Goal: Obtain resource: Obtain resource

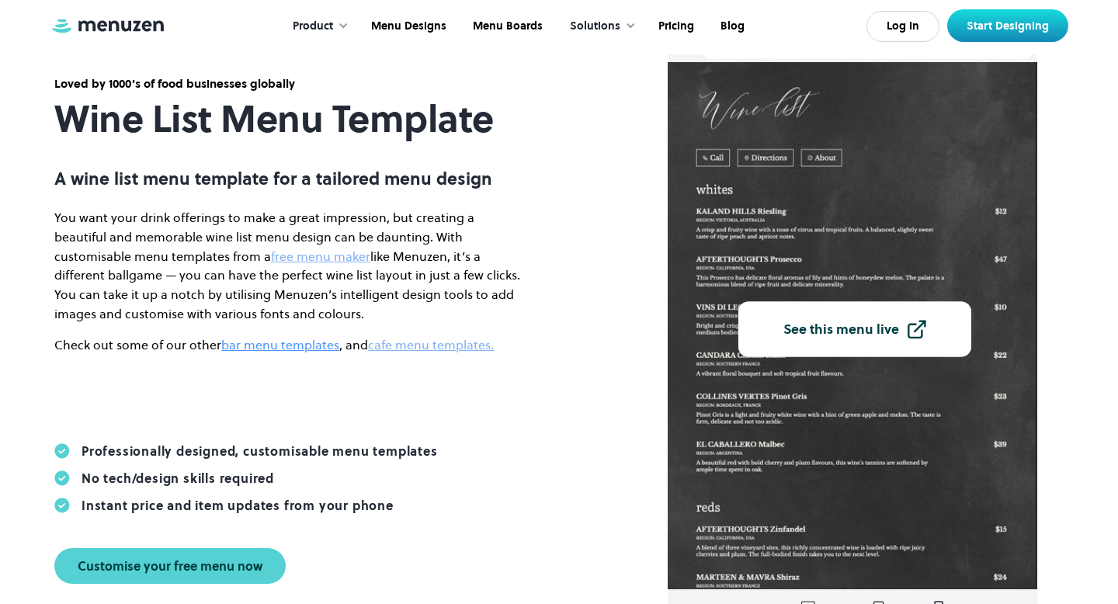
click at [297, 343] on link "bar menu templates" at bounding box center [280, 344] width 118 height 17
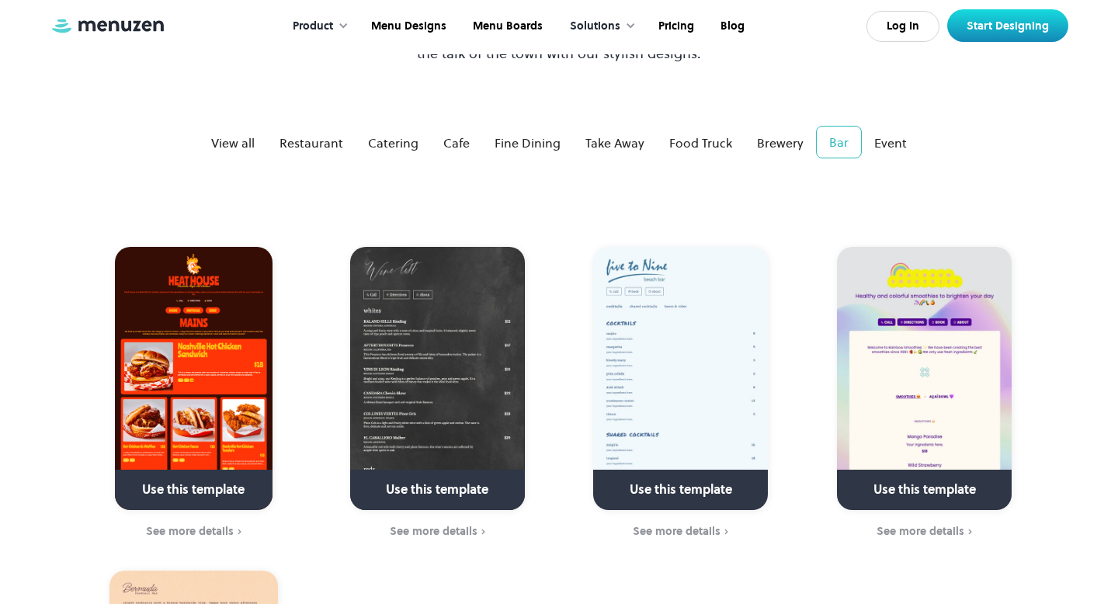
scroll to position [191, 0]
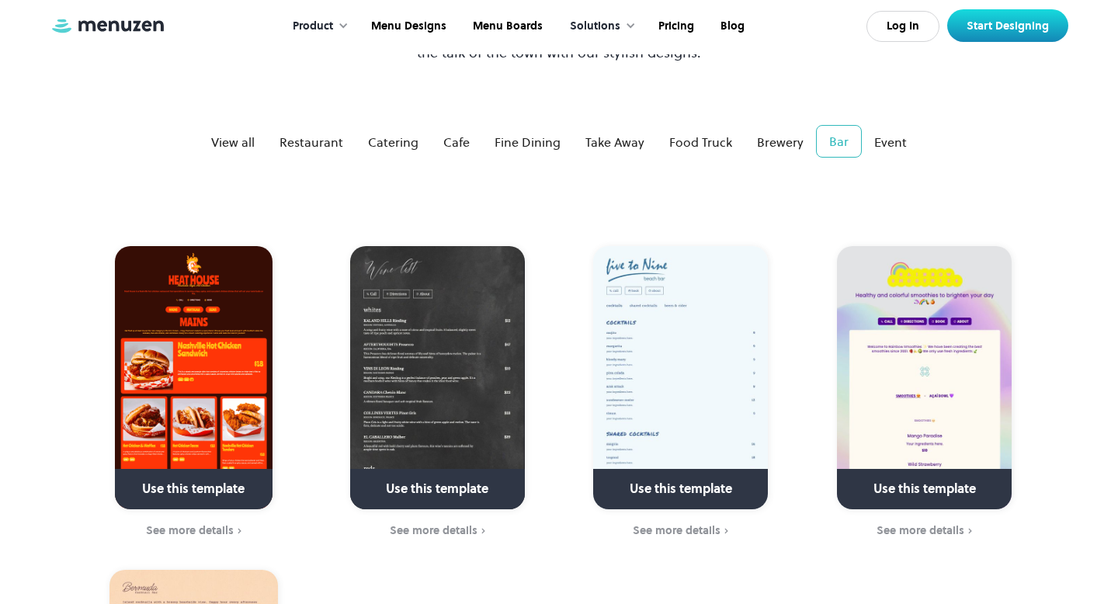
click at [436, 374] on img at bounding box center [437, 377] width 175 height 263
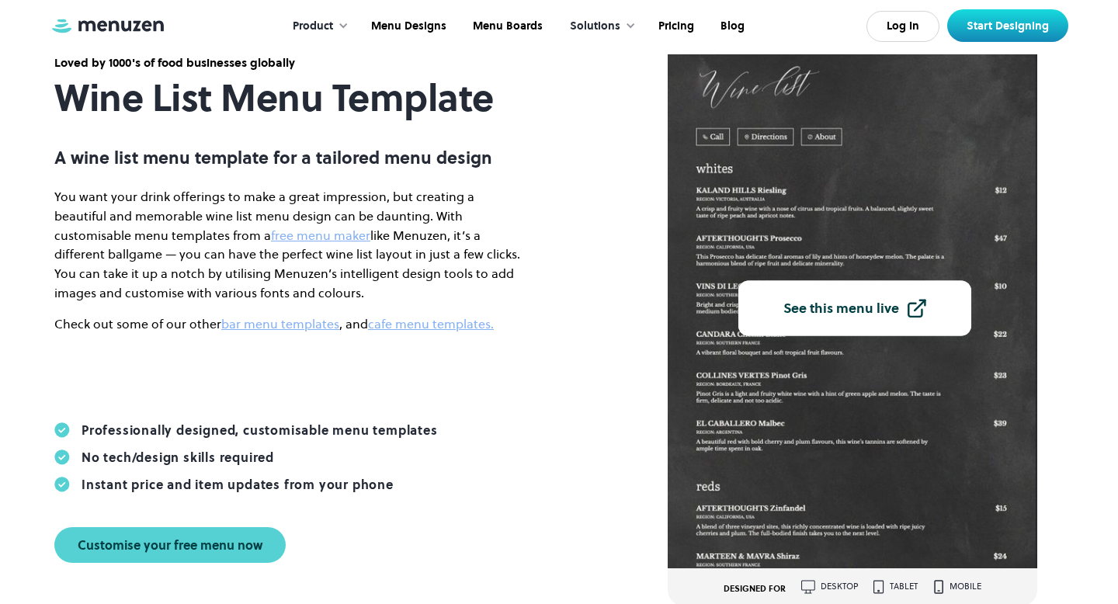
scroll to position [111, 0]
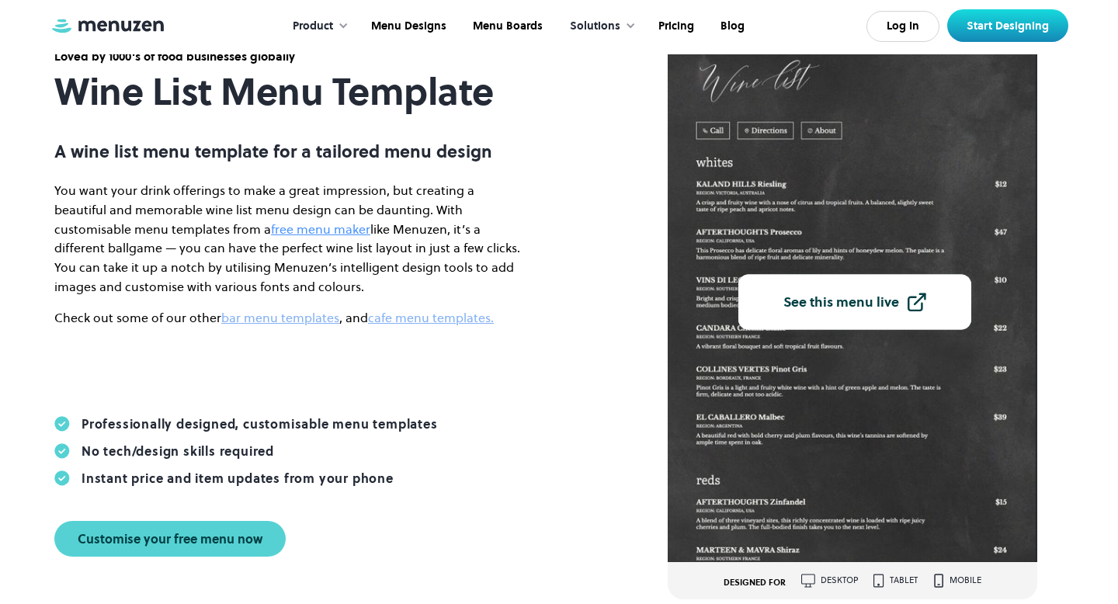
click at [271, 225] on link "free menu maker" at bounding box center [320, 229] width 99 height 17
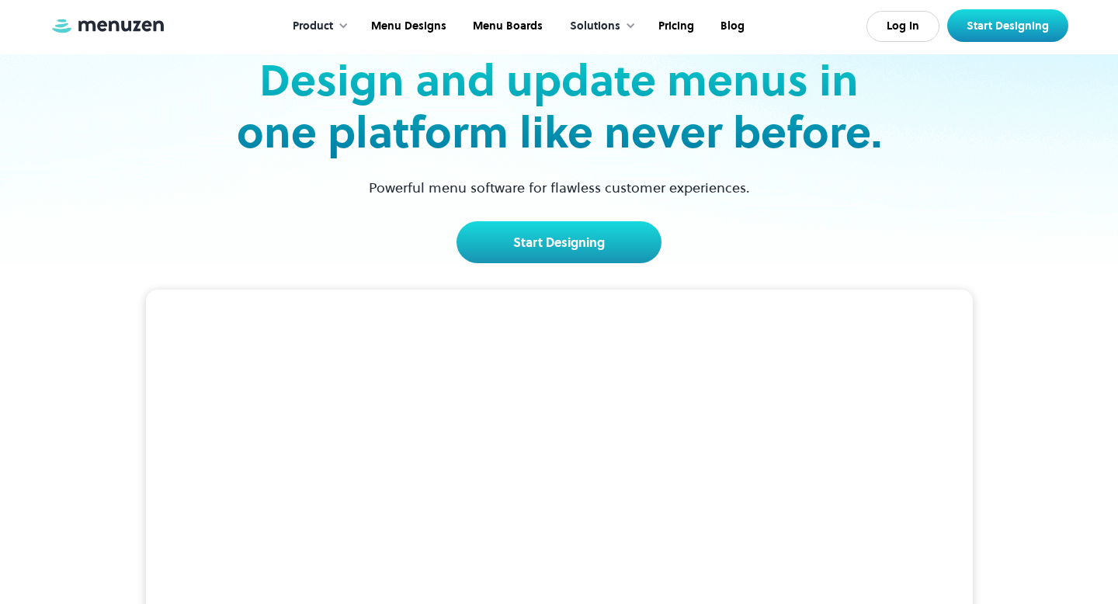
scroll to position [94, 0]
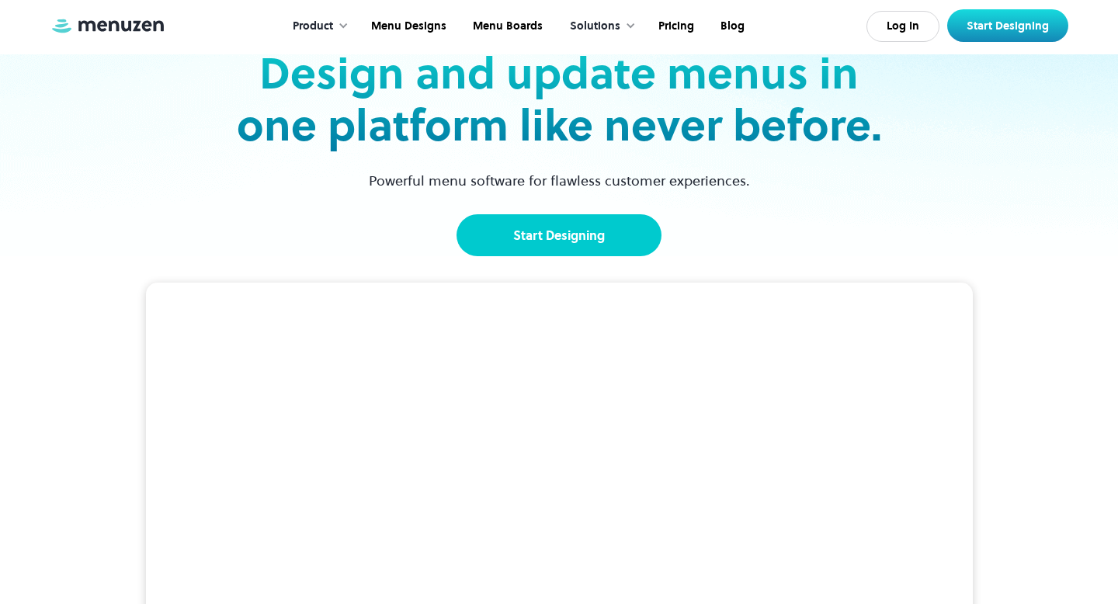
click at [537, 249] on link "Start Designing" at bounding box center [559, 235] width 205 height 42
